Goal: Check status: Check status

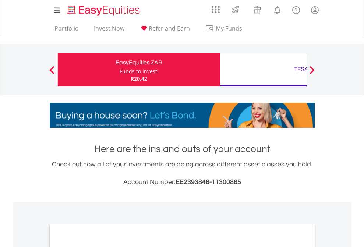
click at [120, 70] on div "Funds to invest:" at bounding box center [139, 71] width 39 height 7
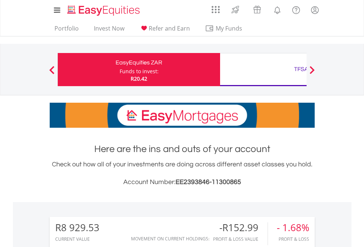
scroll to position [71, 116]
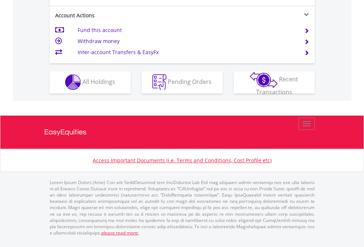
scroll to position [689, 0]
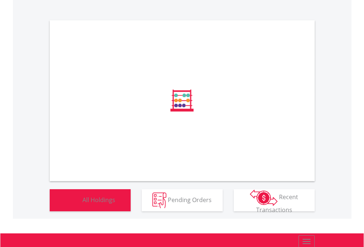
click at [83, 204] on span "All Holdings" at bounding box center [99, 200] width 33 height 8
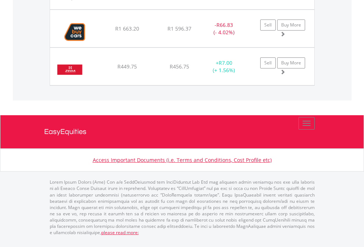
scroll to position [71, 116]
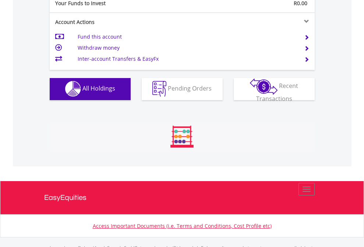
scroll to position [729, 0]
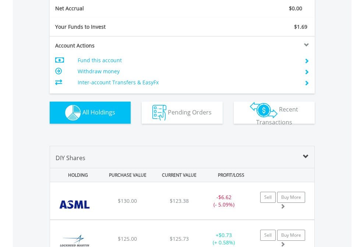
scroll to position [834, 0]
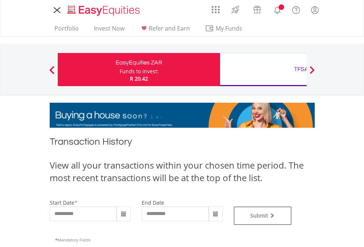
type input "**********"
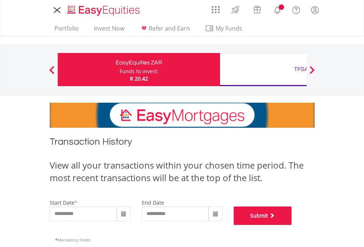
click at [292, 225] on button "Submit" at bounding box center [263, 216] width 58 height 18
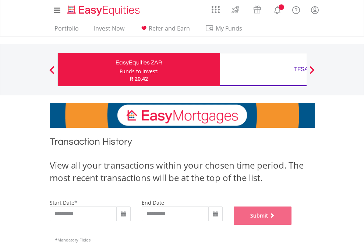
scroll to position [299, 0]
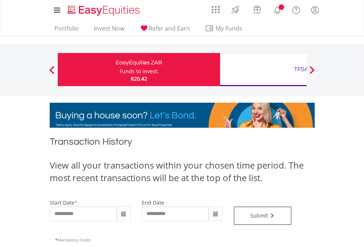
click at [263, 70] on div "TFSA" at bounding box center [302, 69] width 154 height 10
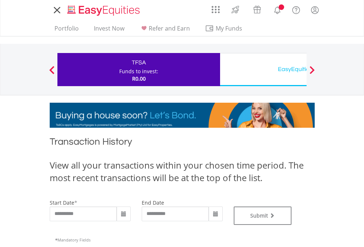
type input "**********"
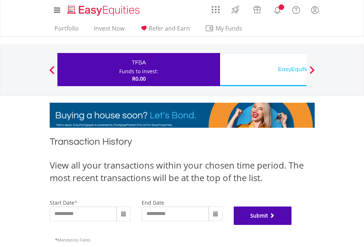
click at [292, 225] on button "Submit" at bounding box center [263, 216] width 58 height 18
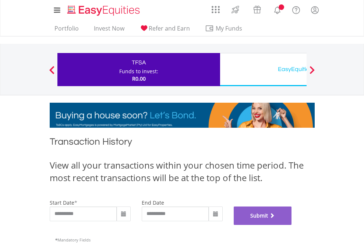
scroll to position [299, 0]
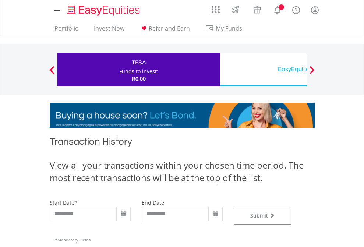
click at [263, 70] on div "EasyEquities USD" at bounding box center [302, 69] width 154 height 10
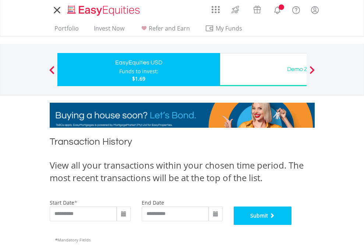
click at [292, 225] on button "Submit" at bounding box center [263, 216] width 58 height 18
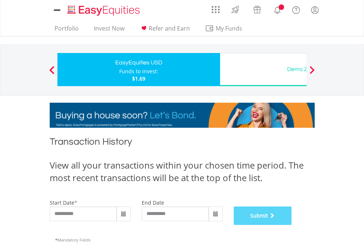
scroll to position [299, 0]
